Goal: Find specific page/section: Find specific page/section

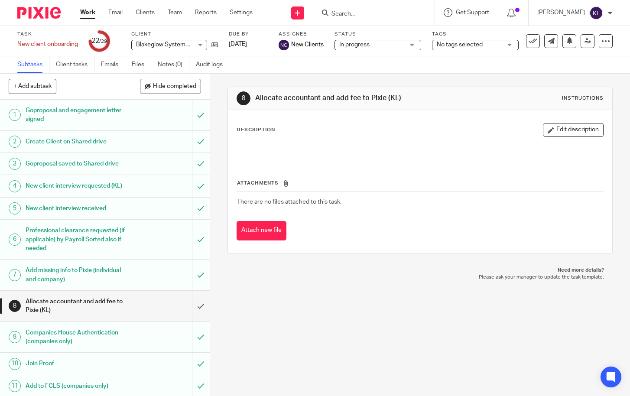
scroll to position [433, 0]
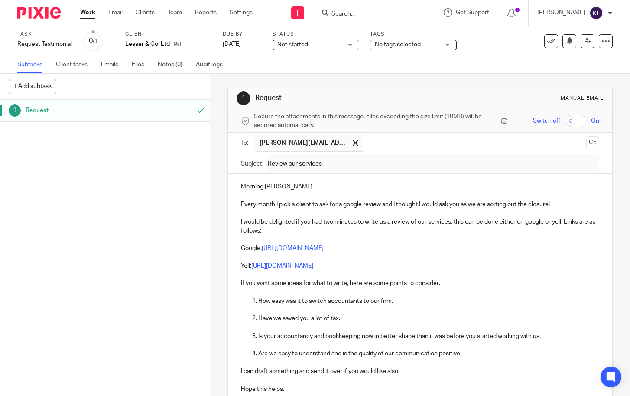
scroll to position [125, 0]
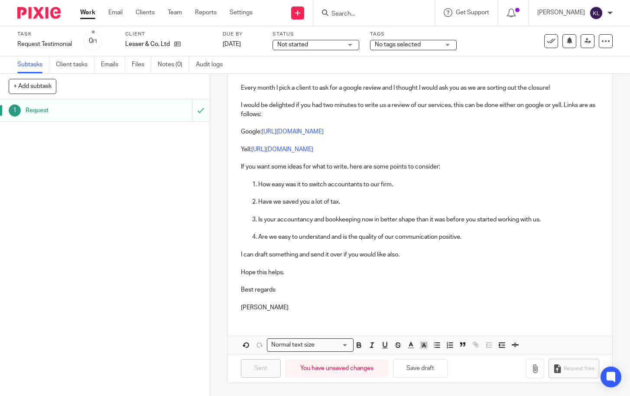
click at [365, 13] on input "Search" at bounding box center [369, 14] width 78 height 8
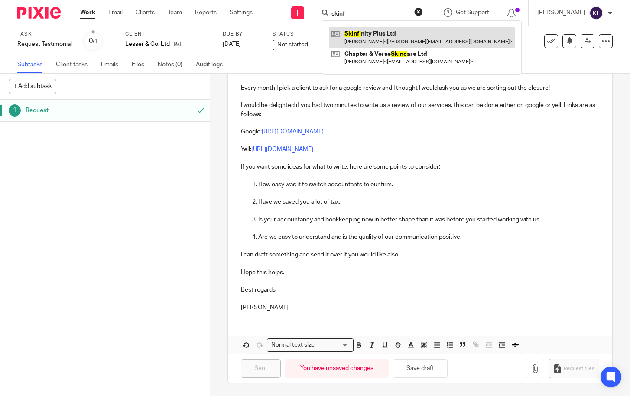
type input "skinf"
click at [371, 31] on link at bounding box center [422, 37] width 186 height 20
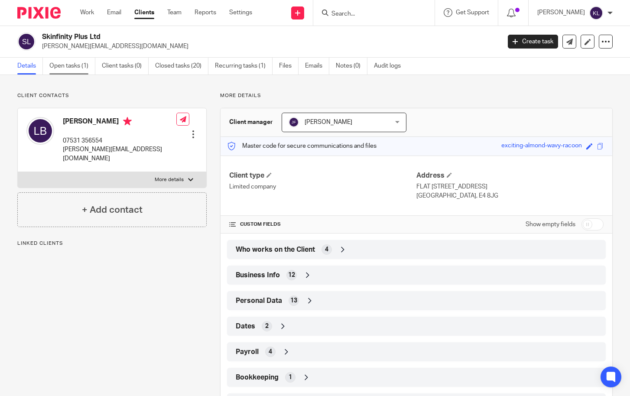
click at [71, 60] on link "Open tasks (1)" at bounding box center [72, 66] width 46 height 17
